Goal: Transaction & Acquisition: Purchase product/service

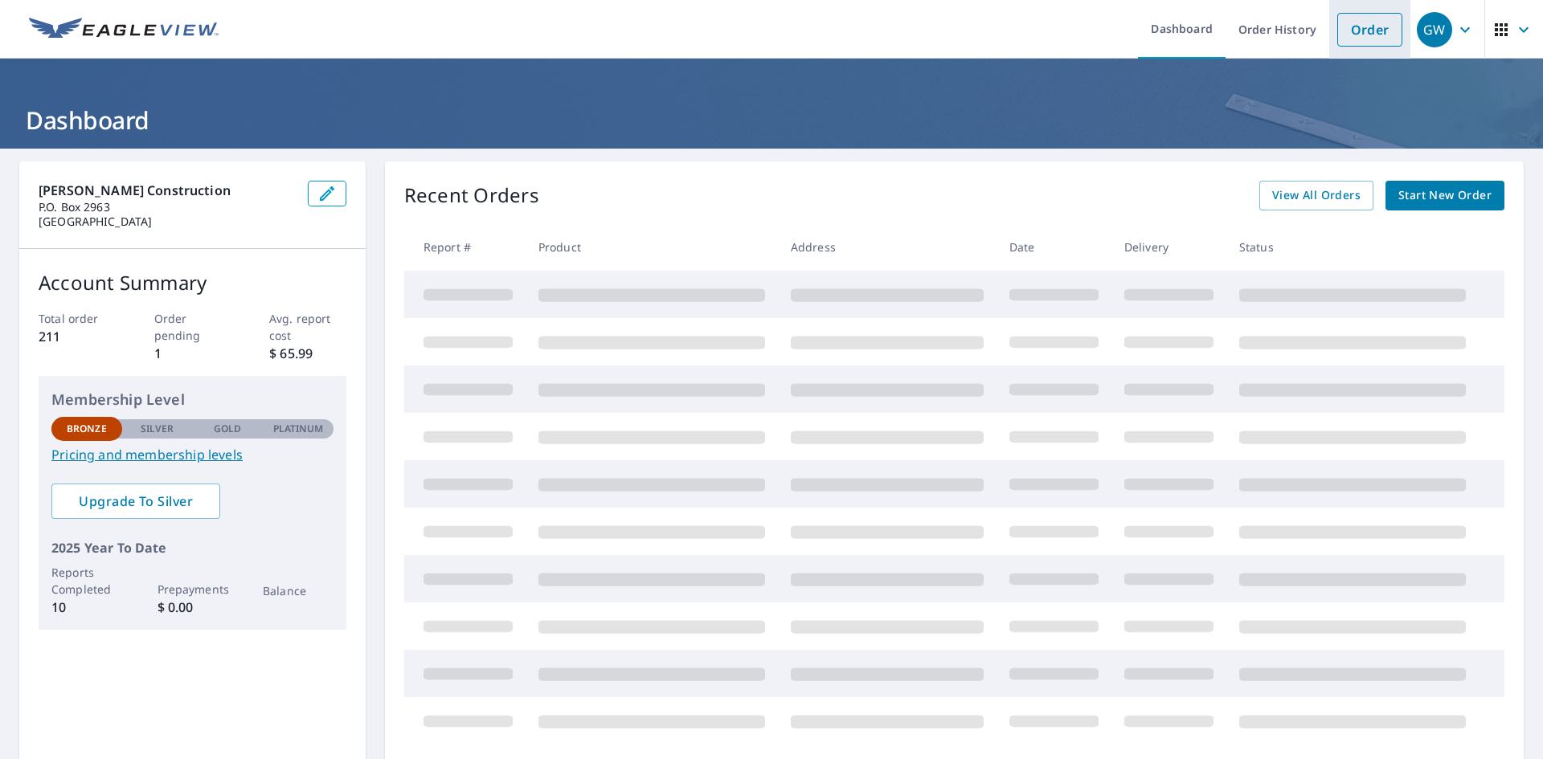
click at [1367, 27] on link "Order" at bounding box center [1369, 30] width 65 height 34
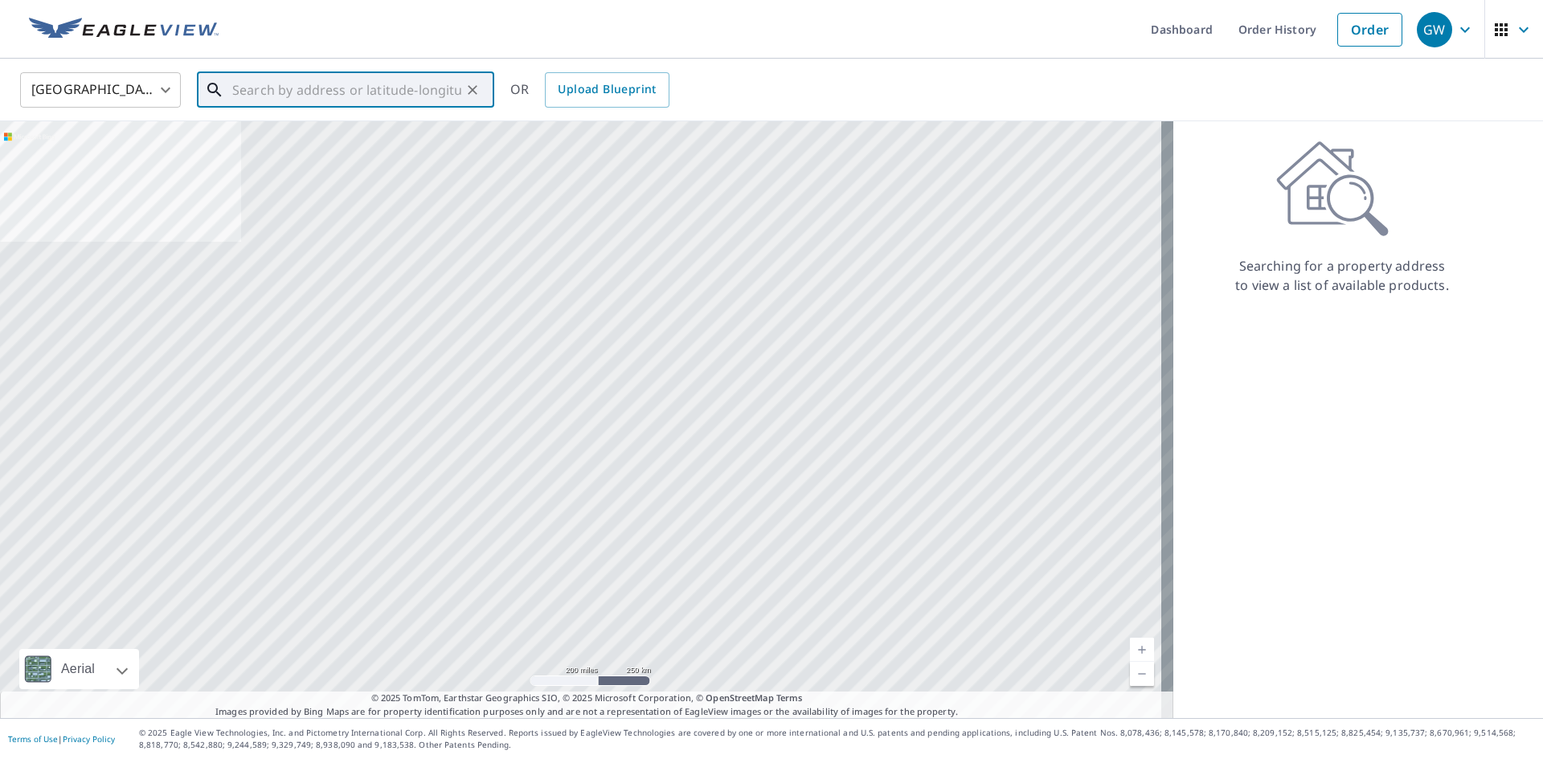
click at [298, 92] on input "text" at bounding box center [346, 89] width 229 height 45
paste input "[STREET_ADDRESS],"
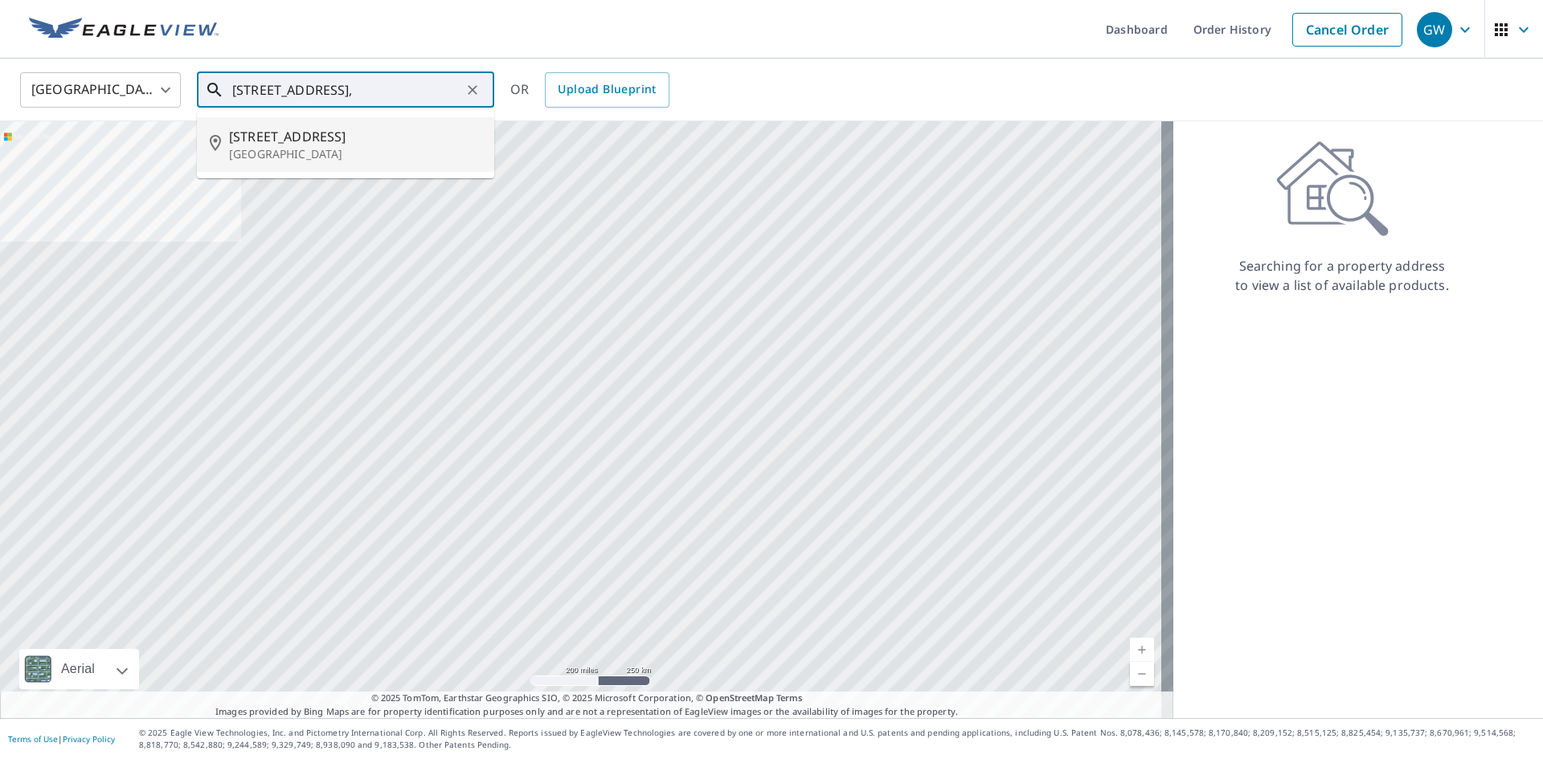
click at [336, 155] on p "[GEOGRAPHIC_DATA]" at bounding box center [355, 154] width 252 height 16
type input "[STREET_ADDRESS]"
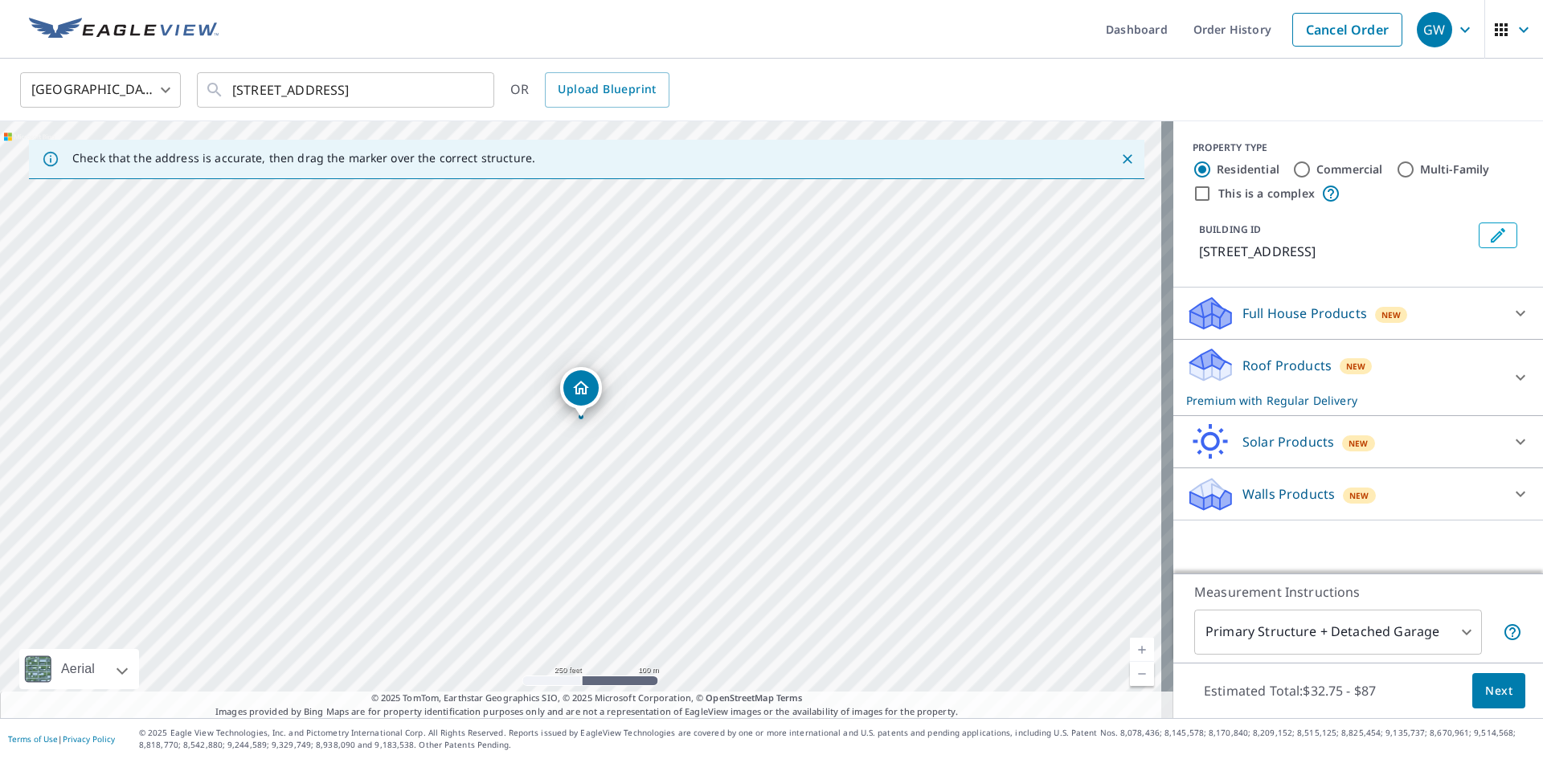
click at [1289, 492] on p "Walls Products" at bounding box center [1288, 493] width 92 height 19
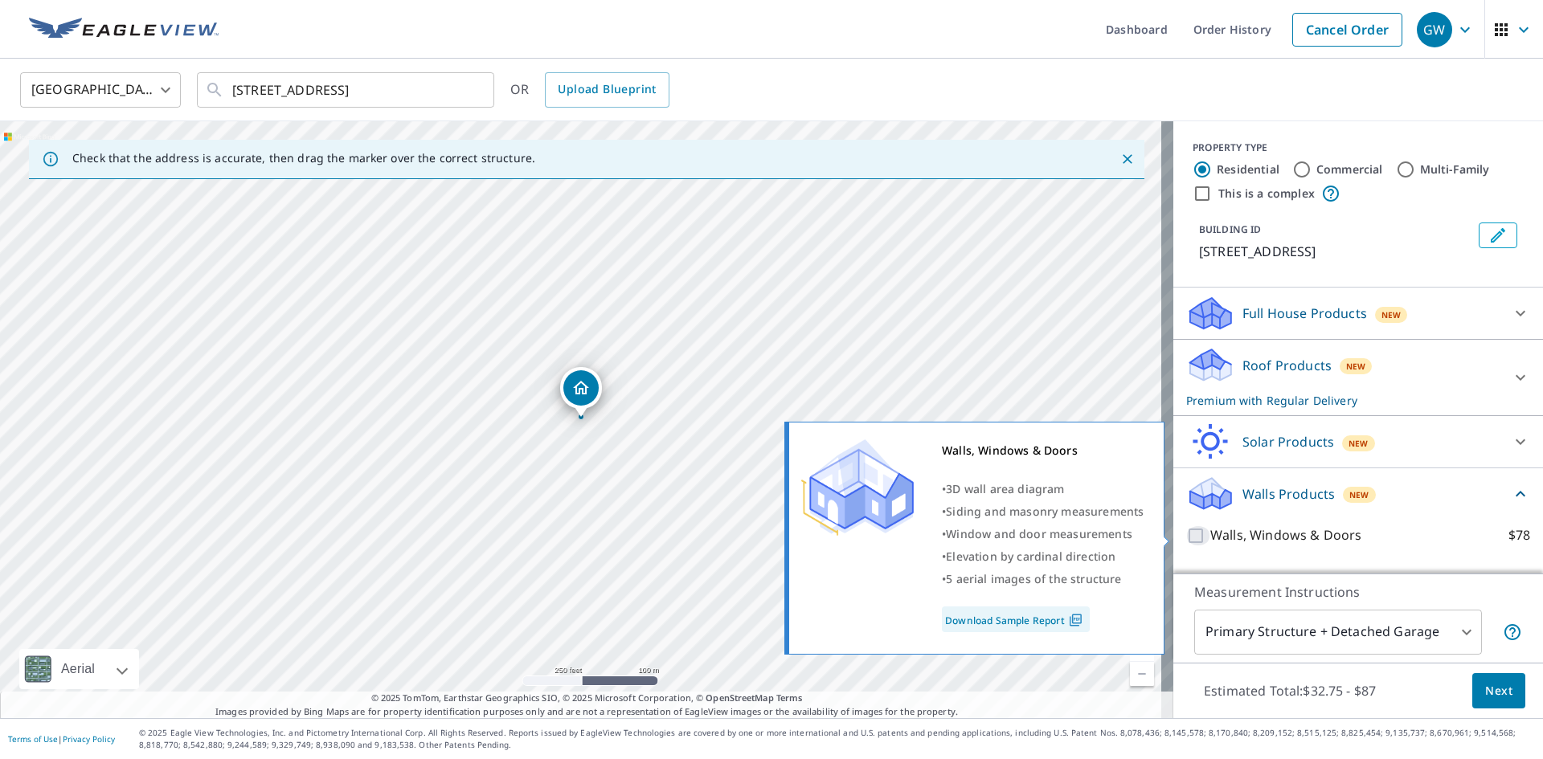
click at [1187, 531] on input "Walls, Windows & Doors $78" at bounding box center [1198, 535] width 24 height 19
checkbox input "true"
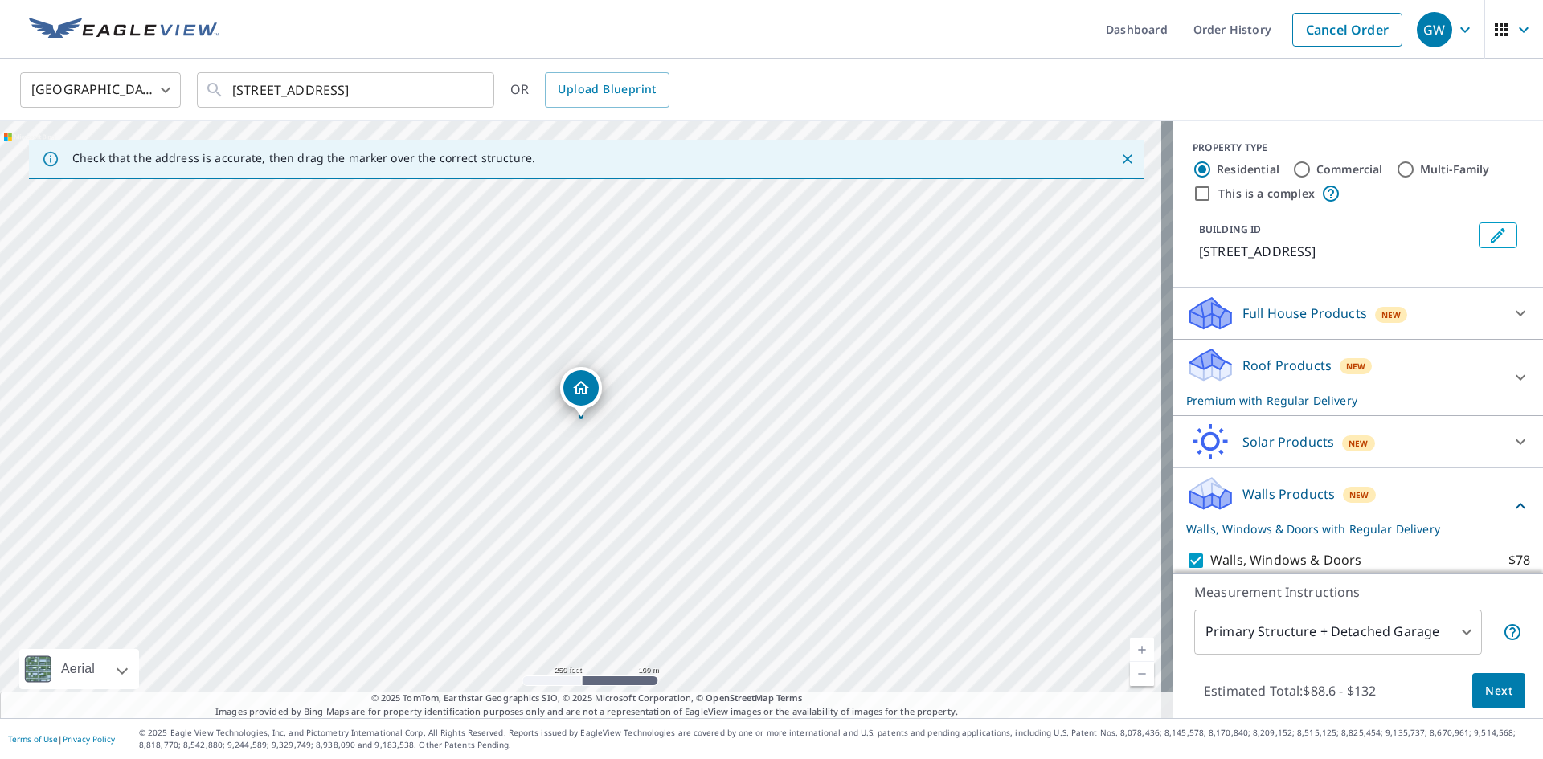
click at [1485, 686] on span "Next" at bounding box center [1498, 691] width 27 height 20
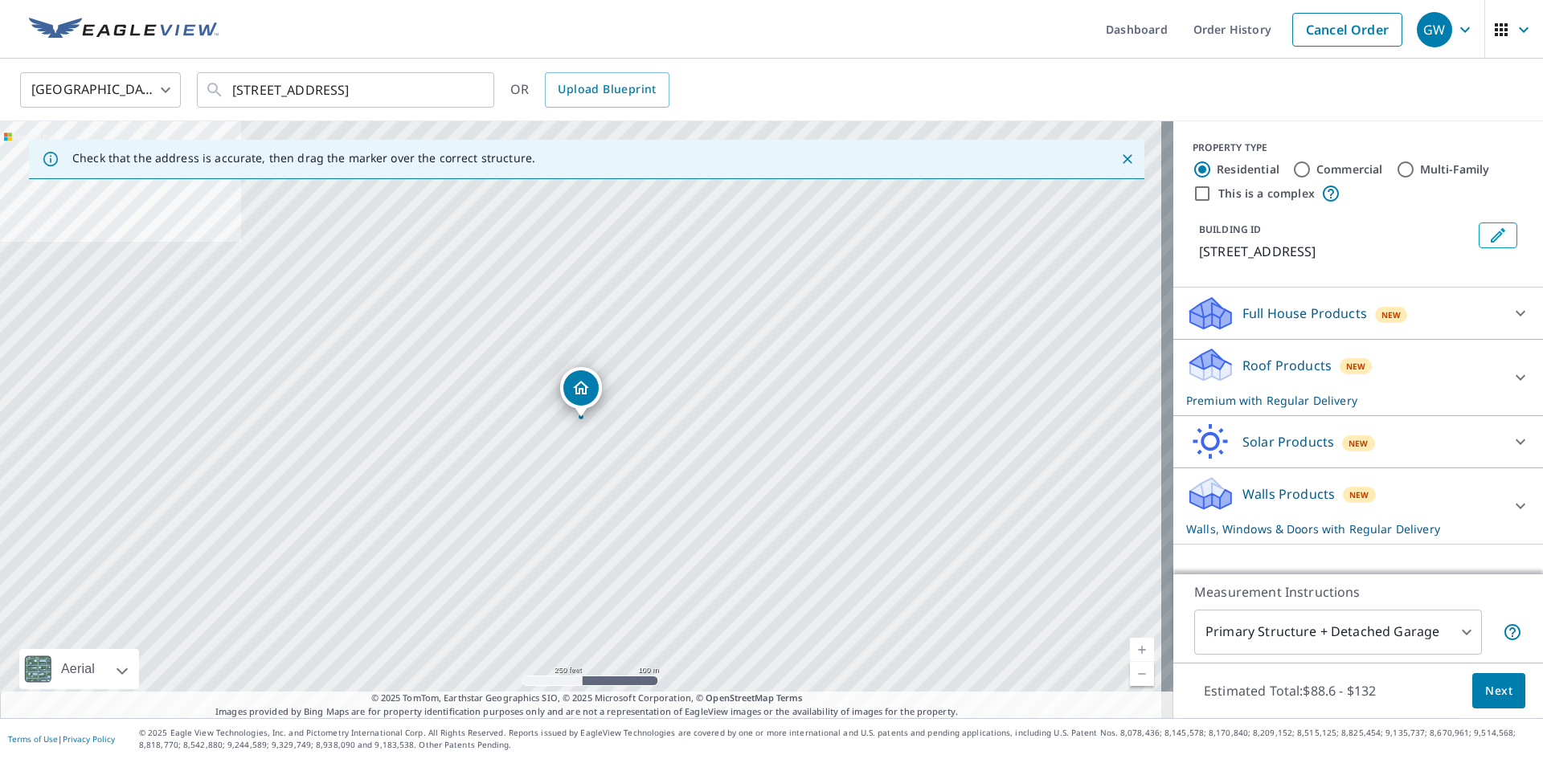
click at [1242, 502] on p "Walls Products" at bounding box center [1288, 493] width 92 height 19
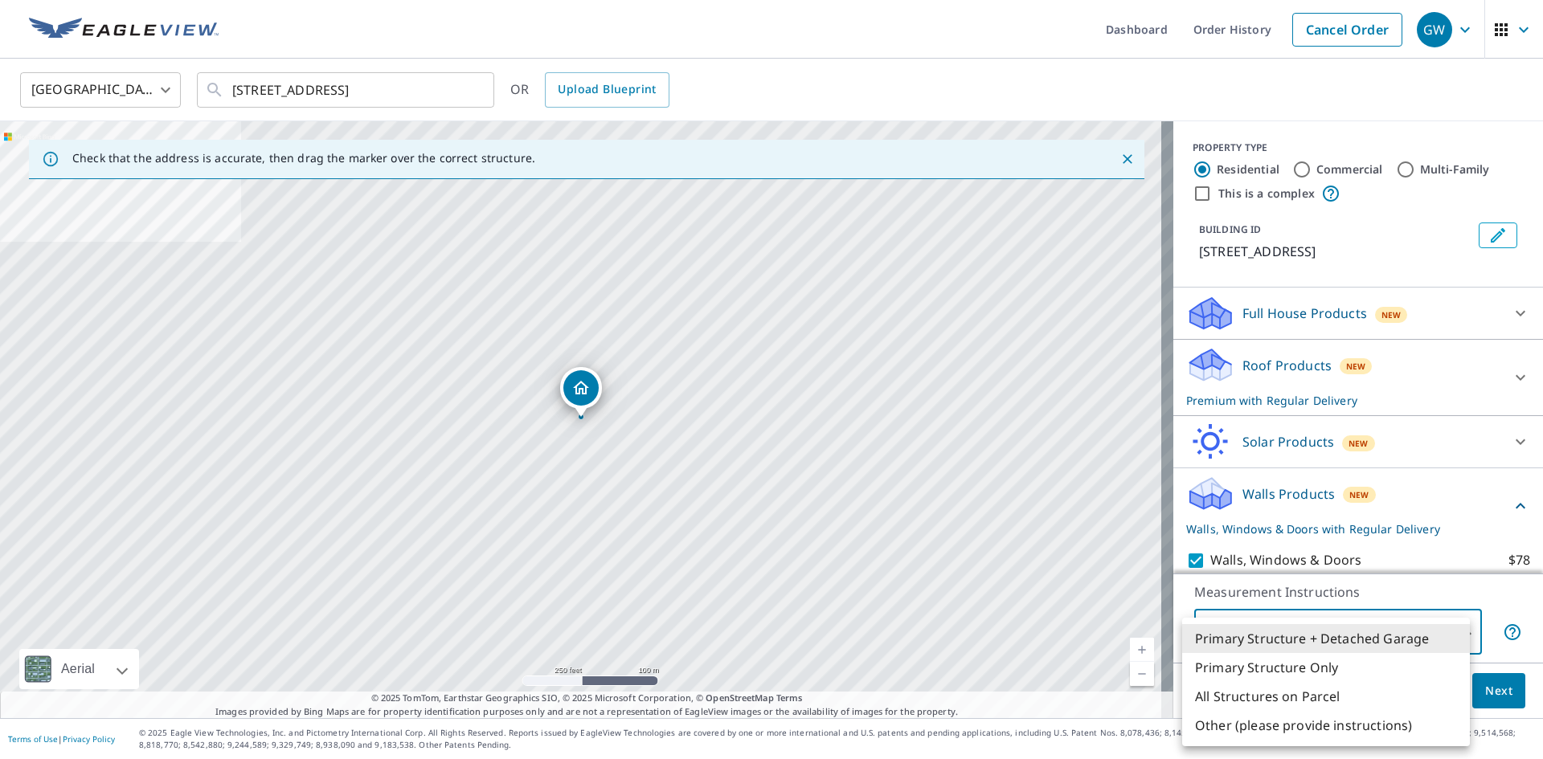
click at [1434, 617] on body "GW GW Dashboard Order History Cancel Order GW [GEOGRAPHIC_DATA] [GEOGRAPHIC_DAT…" at bounding box center [771, 379] width 1543 height 759
click at [1297, 668] on li "Primary Structure Only" at bounding box center [1326, 667] width 288 height 29
type input "2"
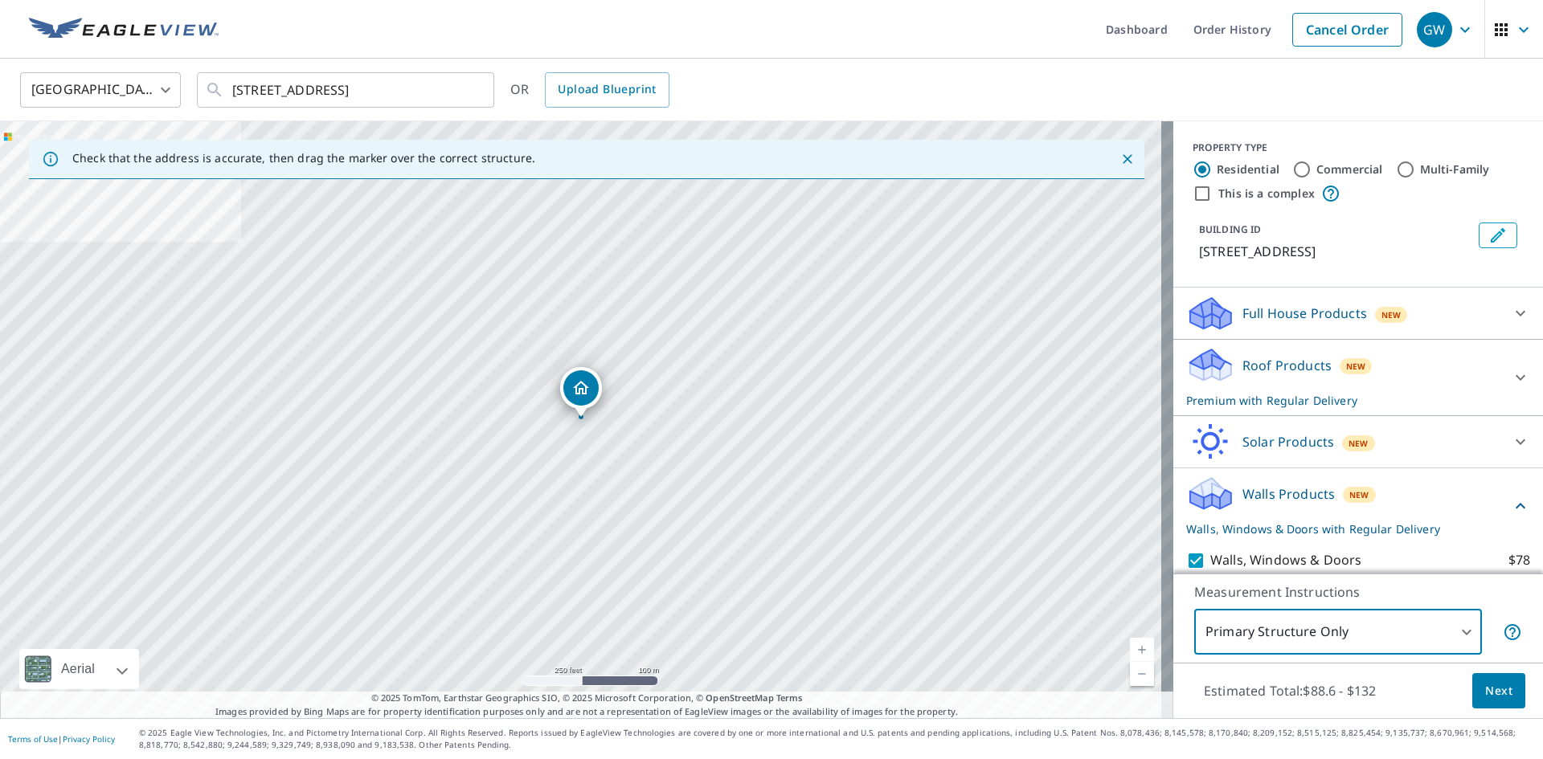
click at [1485, 683] on span "Next" at bounding box center [1498, 691] width 27 height 20
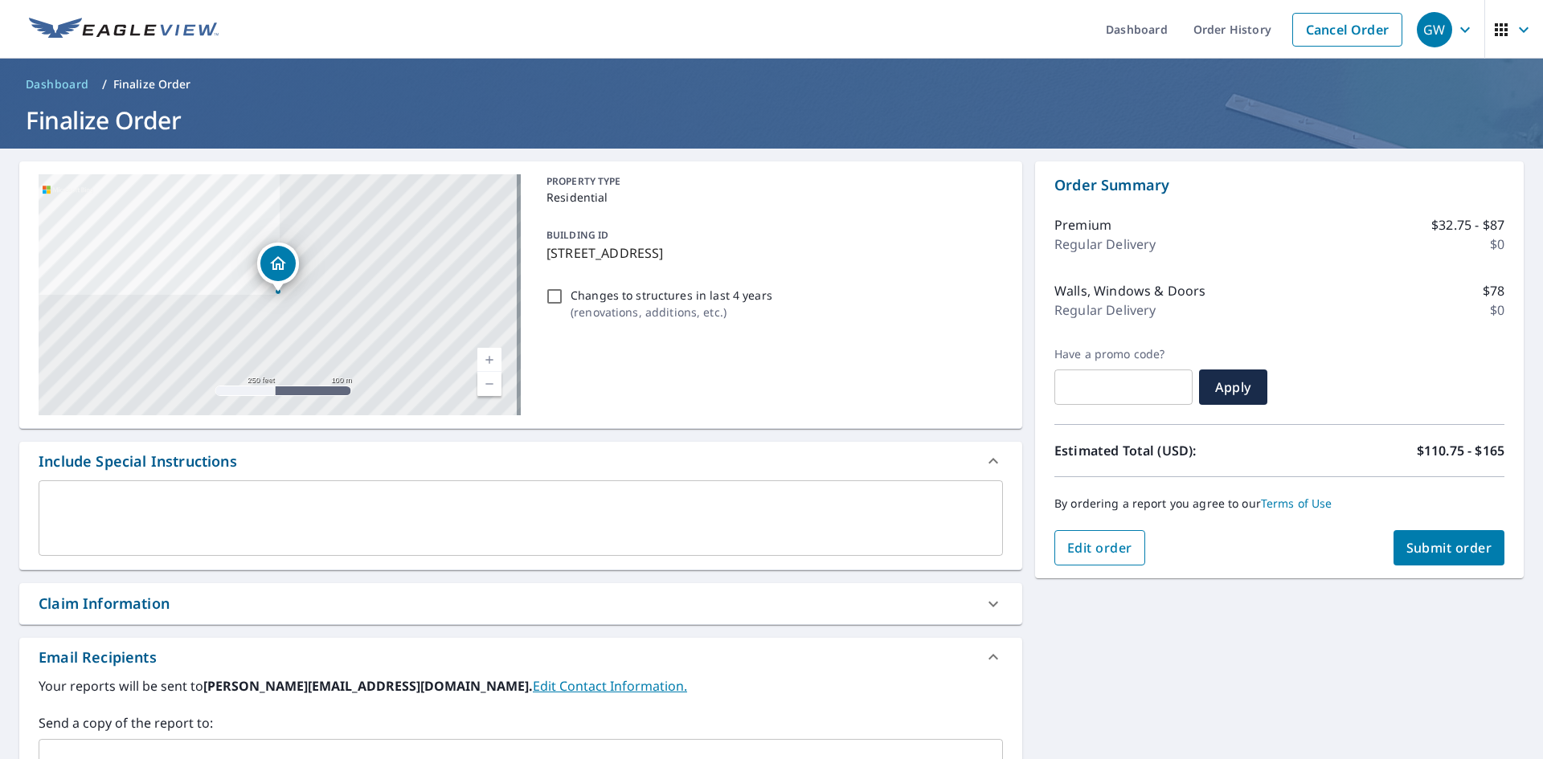
click at [1080, 540] on span "Edit order" at bounding box center [1099, 548] width 65 height 18
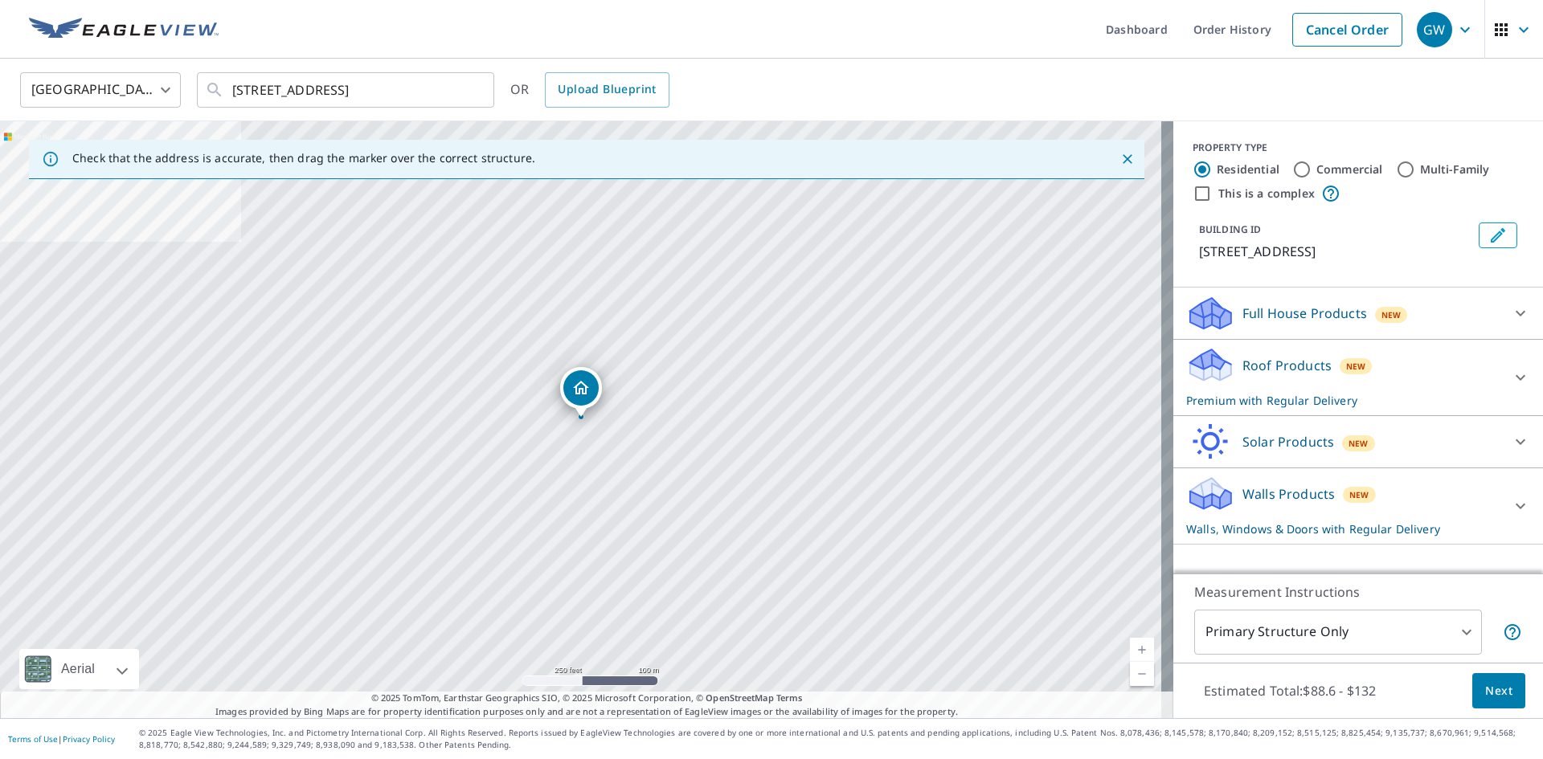
click at [1301, 309] on p "Full House Products" at bounding box center [1304, 313] width 125 height 19
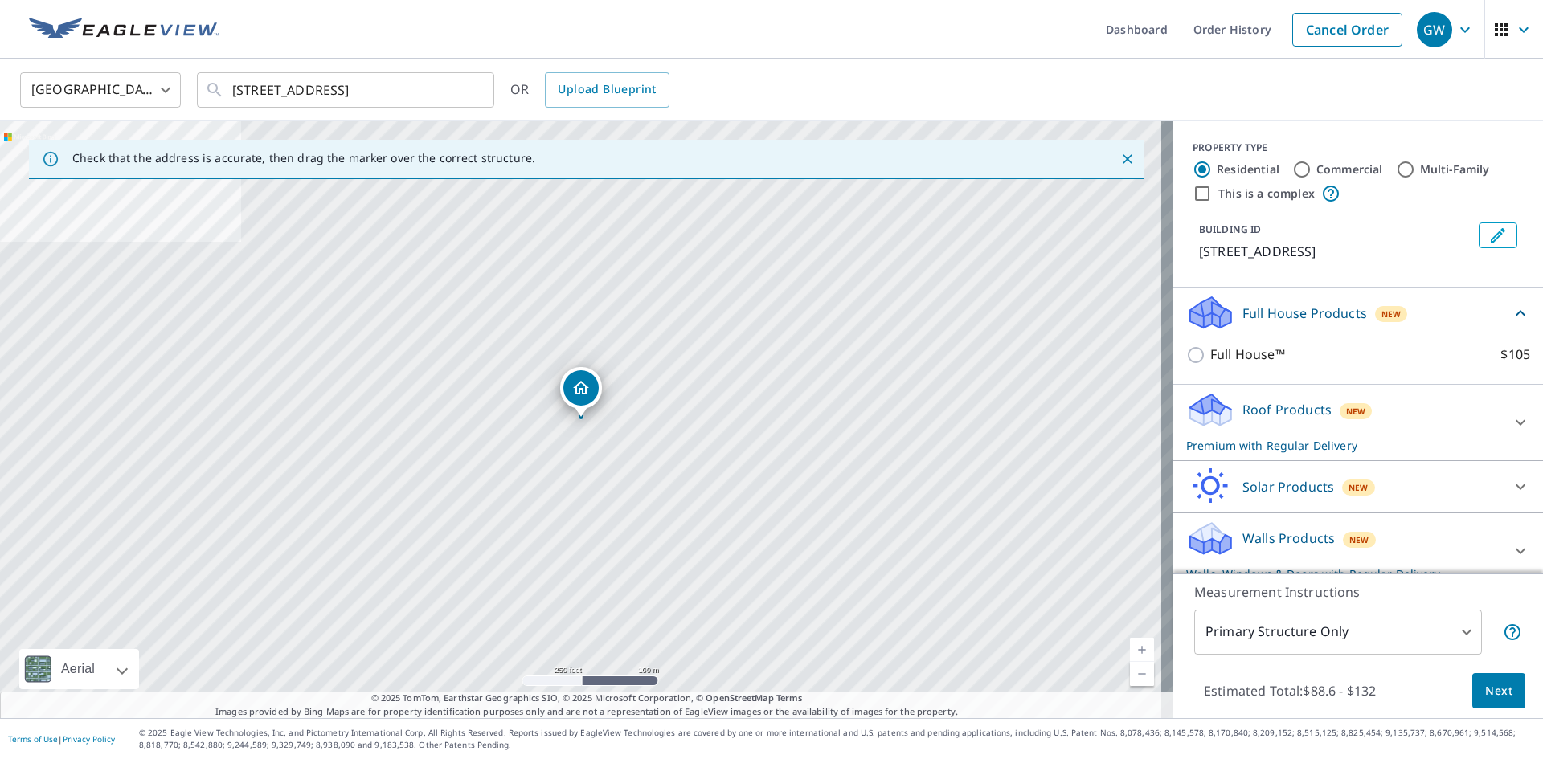
click at [1295, 411] on p "Roof Products" at bounding box center [1286, 409] width 89 height 19
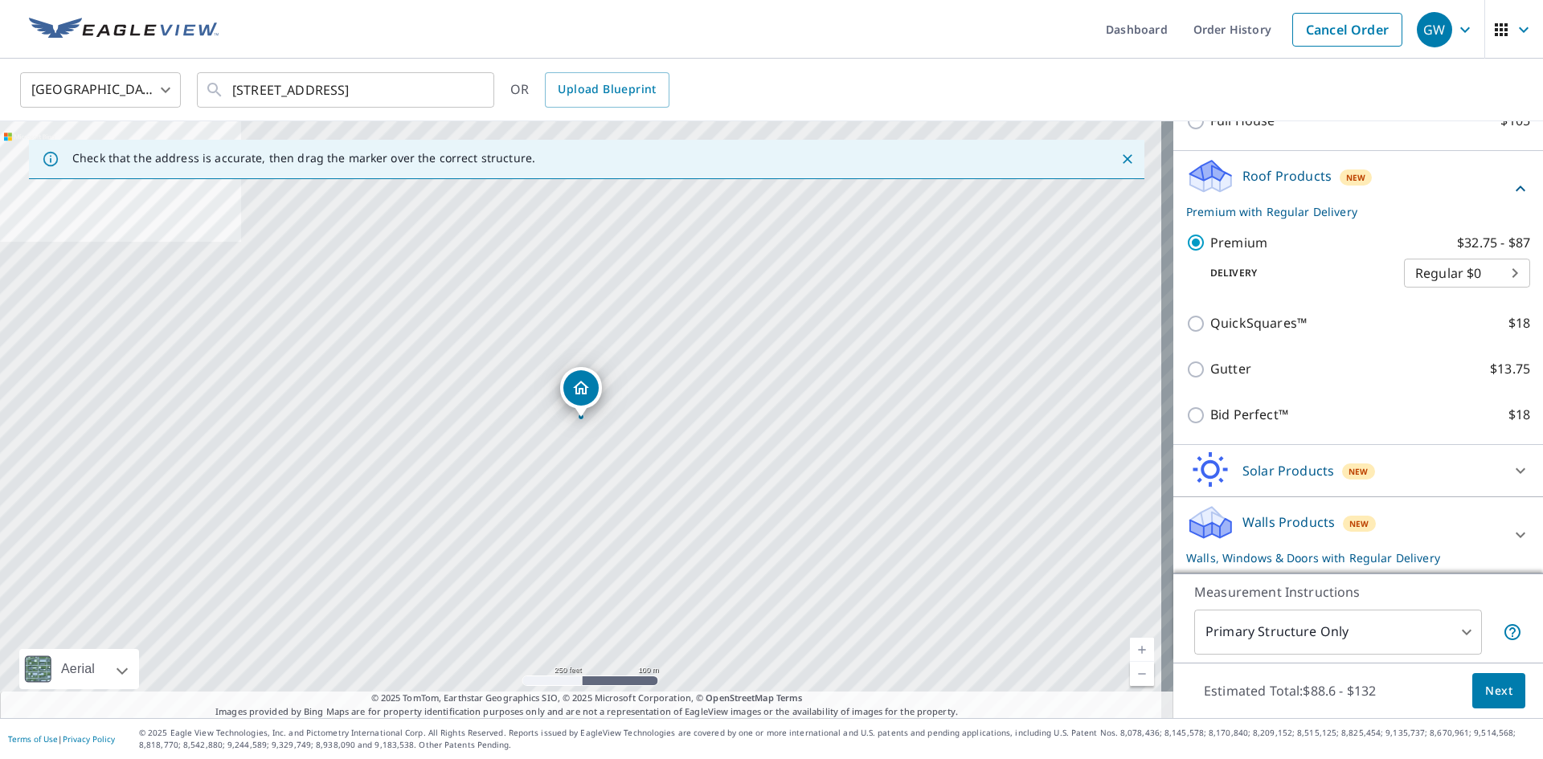
scroll to position [235, 0]
click at [1296, 460] on div "Solar Products New" at bounding box center [1343, 471] width 315 height 38
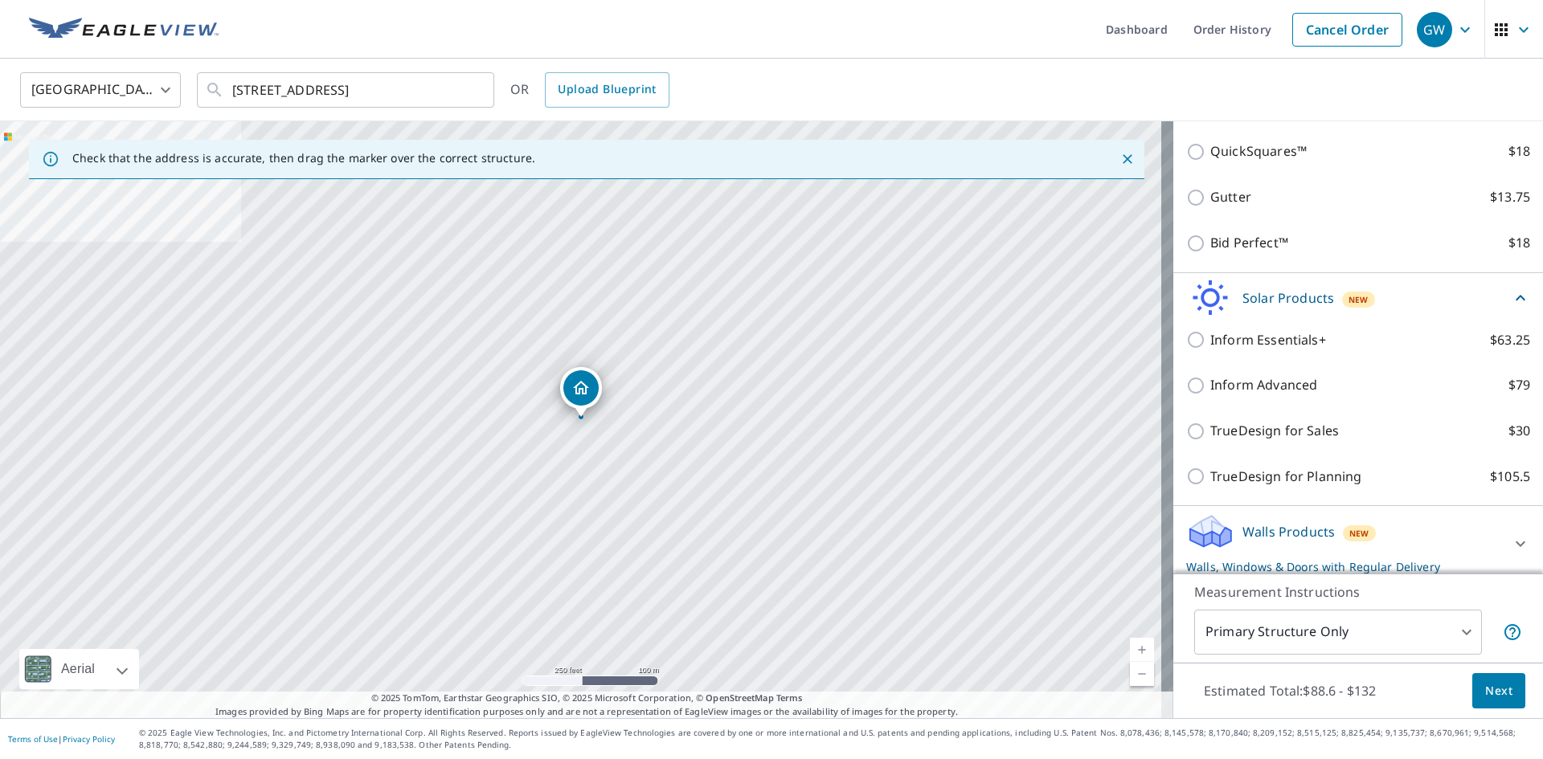
scroll to position [419, 0]
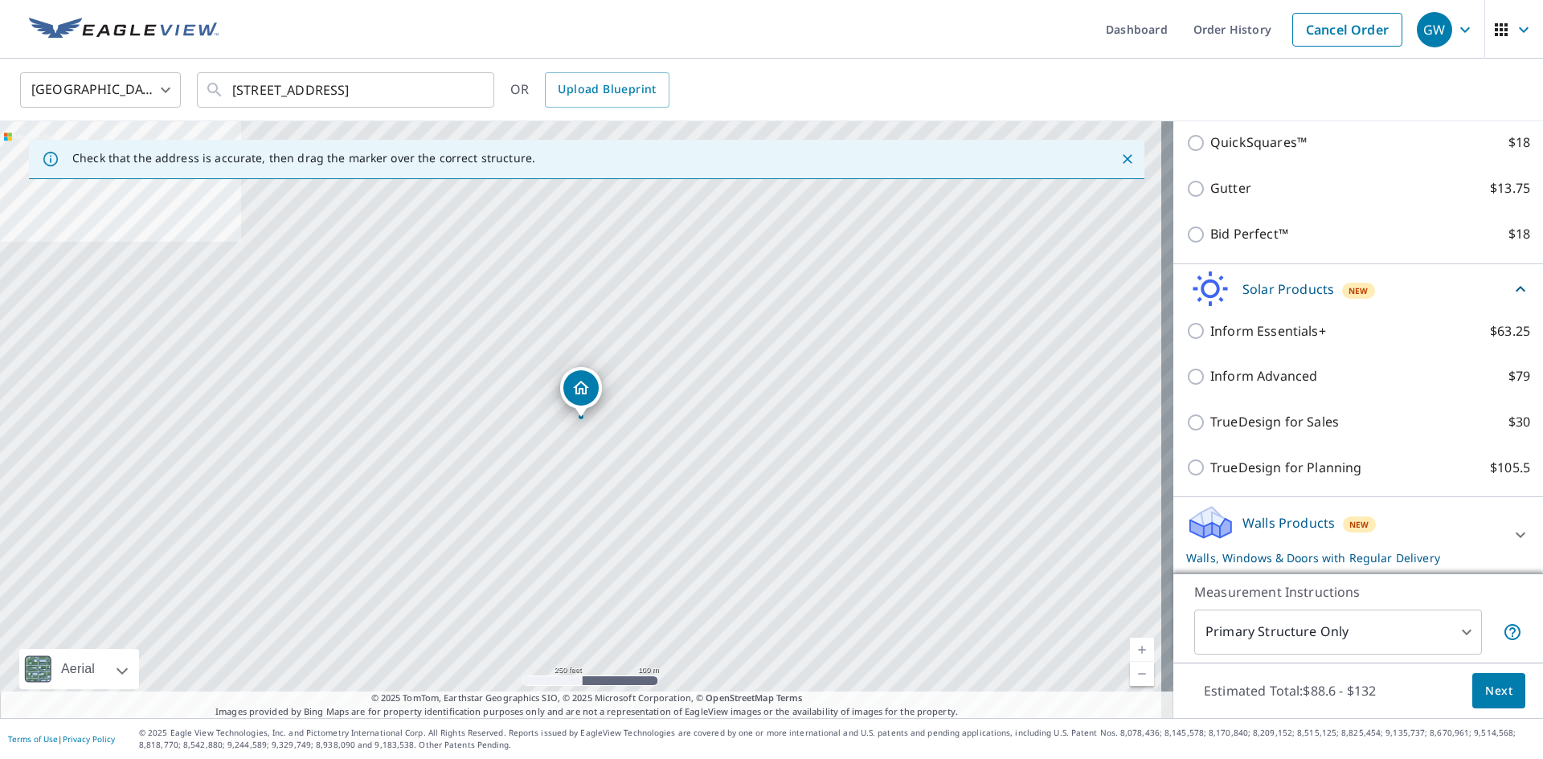
click at [1291, 517] on p "Walls Products" at bounding box center [1288, 522] width 92 height 19
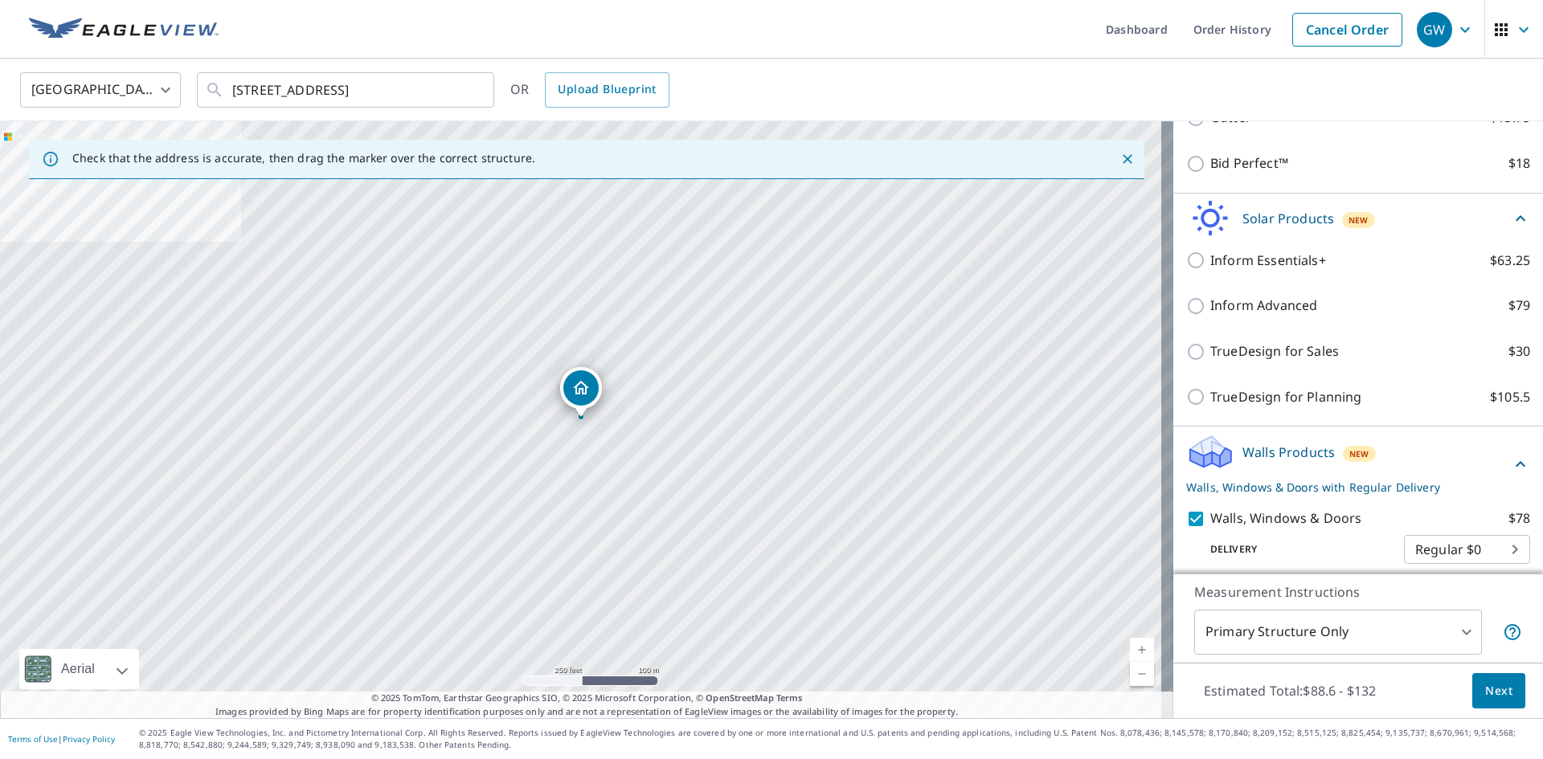
scroll to position [546, 0]
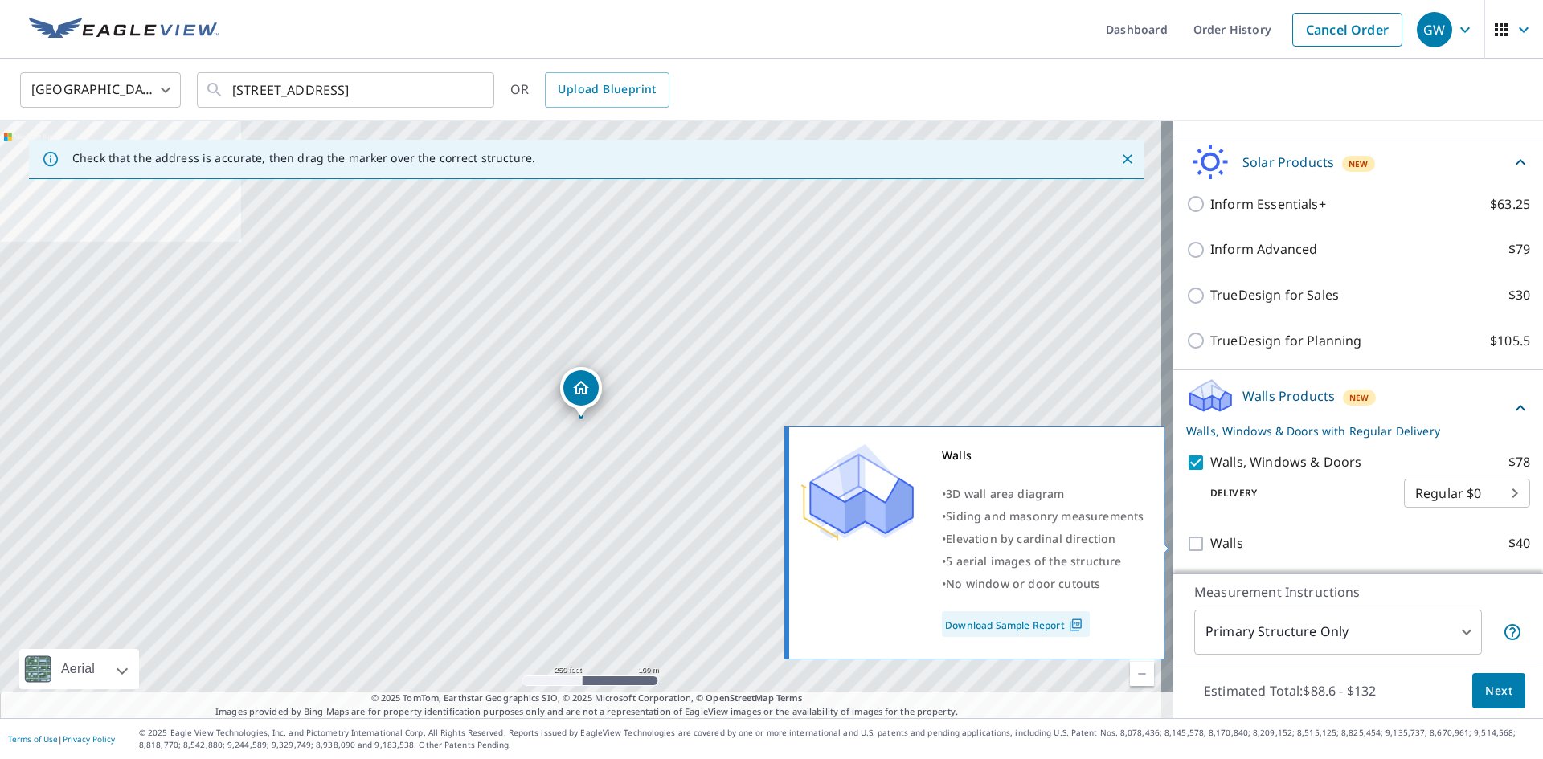
click at [1186, 541] on input "Walls $40" at bounding box center [1198, 543] width 24 height 19
checkbox input "true"
checkbox input "false"
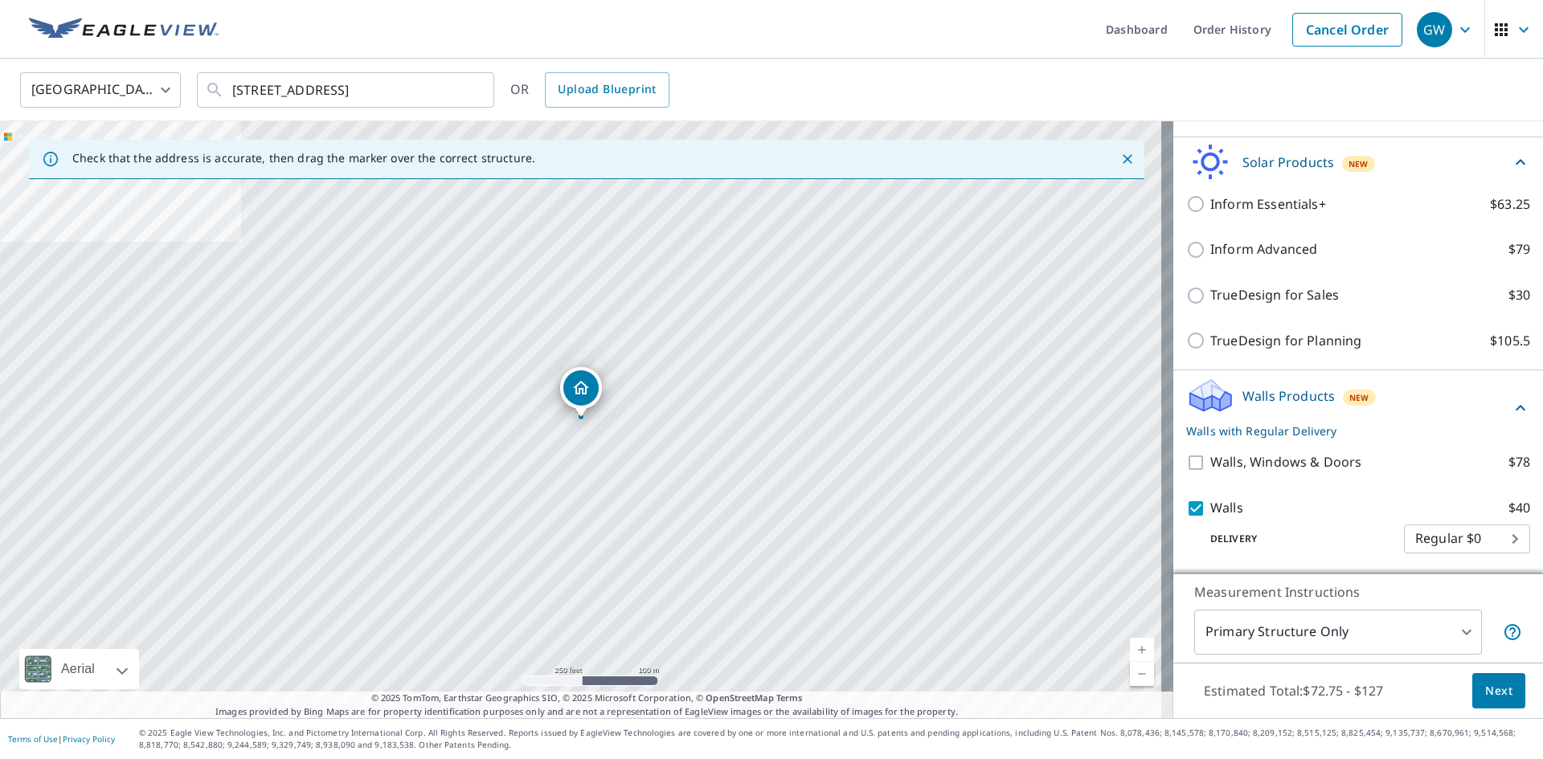
click at [1485, 686] on span "Next" at bounding box center [1498, 691] width 27 height 20
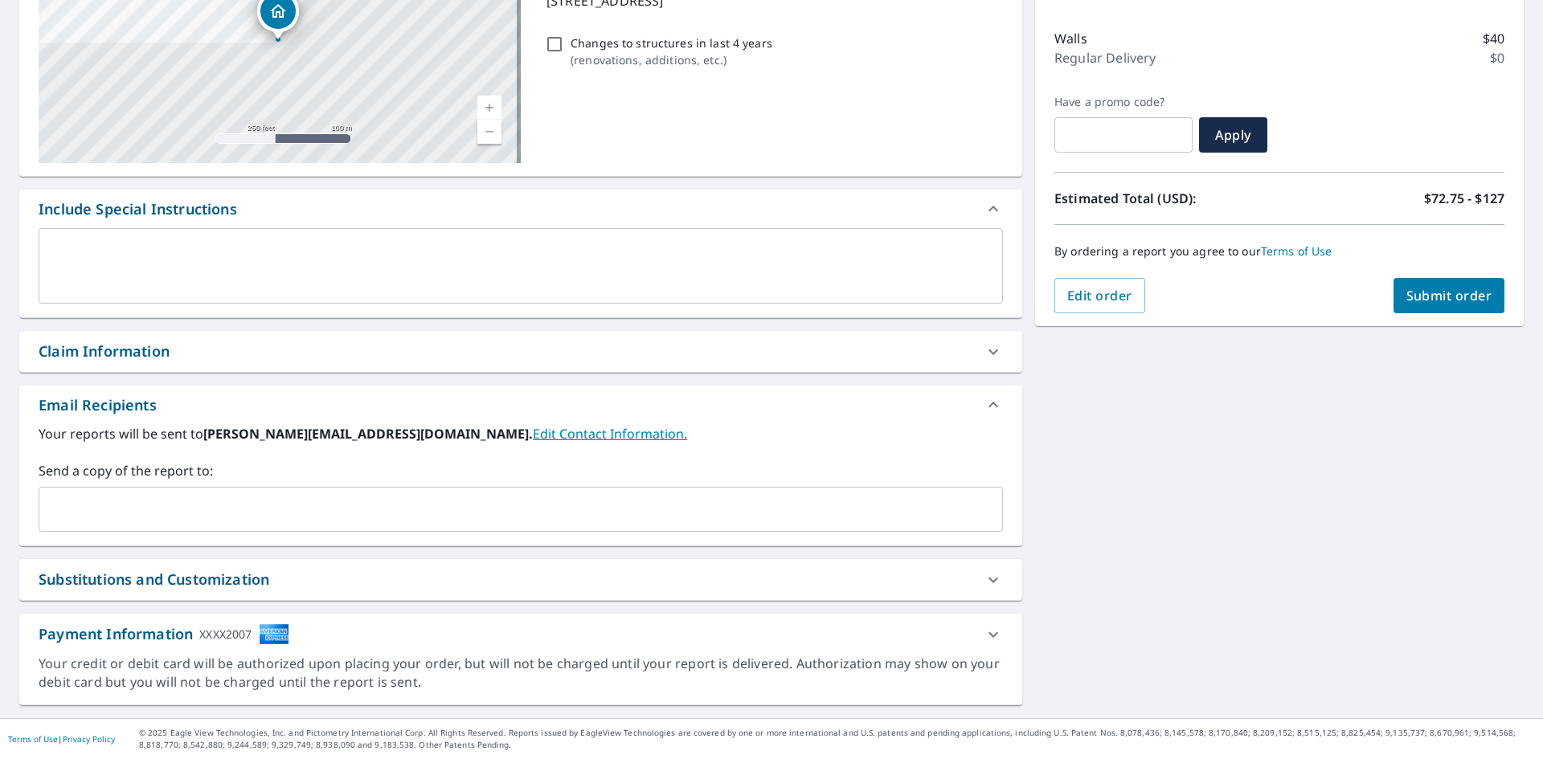
scroll to position [11, 0]
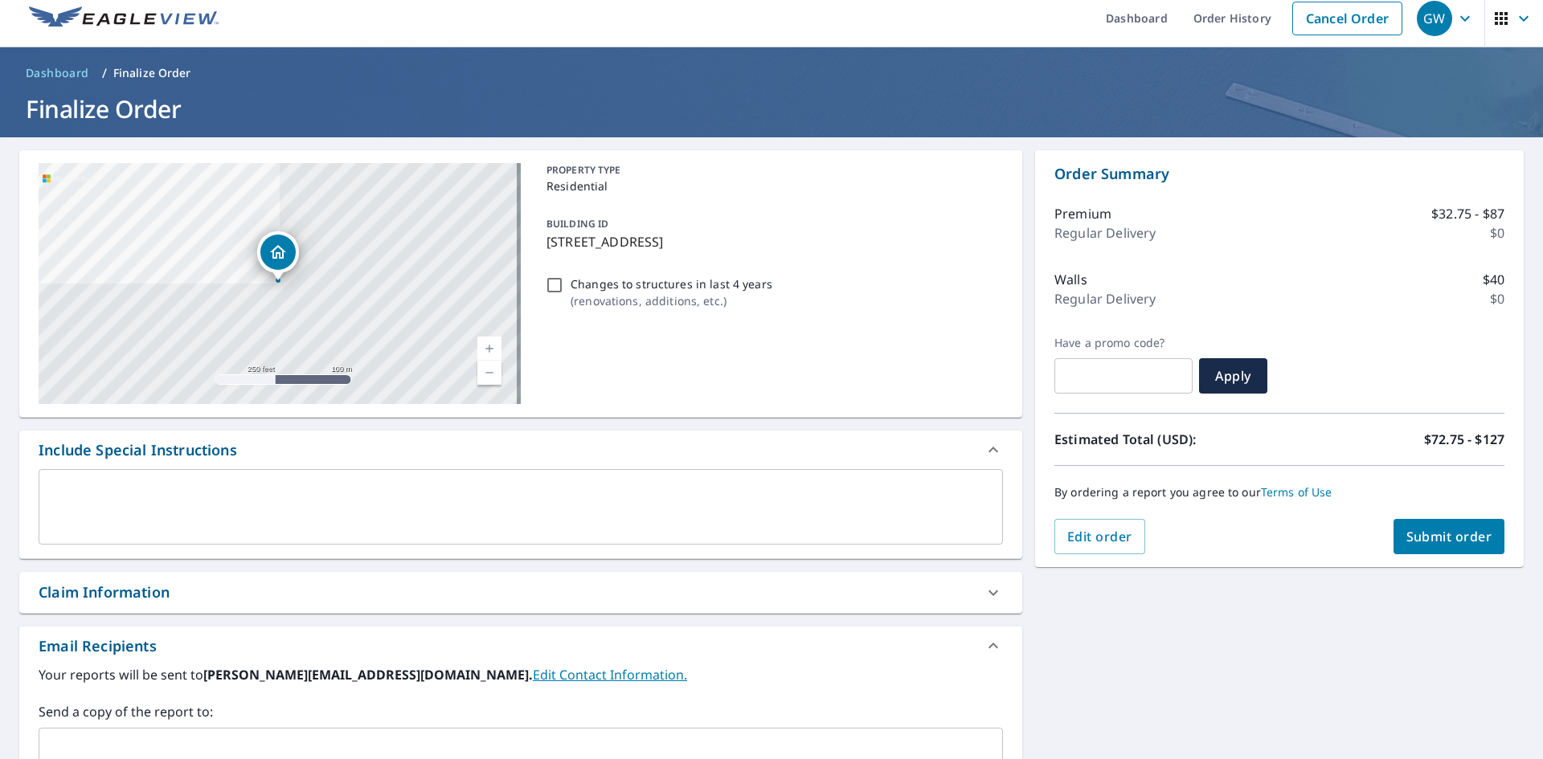
click at [1442, 522] on button "Submit order" at bounding box center [1449, 536] width 112 height 35
